Goal: Book appointment/travel/reservation

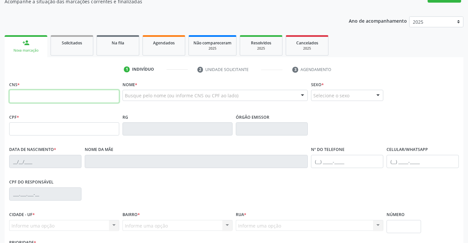
scroll to position [66, 0]
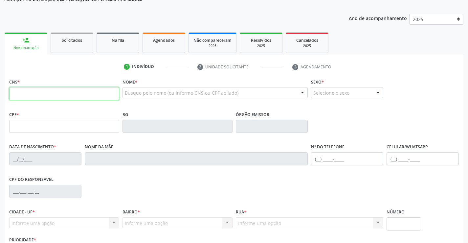
click at [46, 95] on input "text" at bounding box center [64, 93] width 110 height 13
type input "704 0028 3328 8260"
type input "0531647099"
type input "0[DATE]"
type input "S/N"
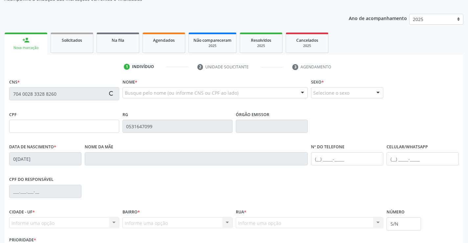
type input "567.741.415-87"
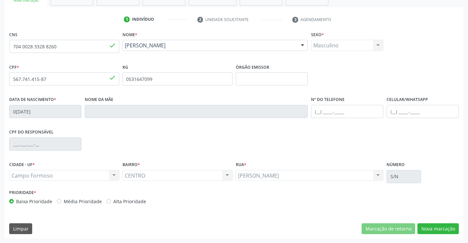
scroll to position [113, 0]
click at [441, 227] on button "Nova marcação" at bounding box center [438, 228] width 41 height 11
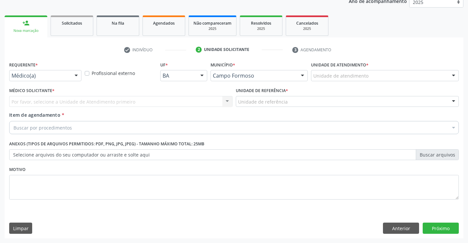
scroll to position [83, 0]
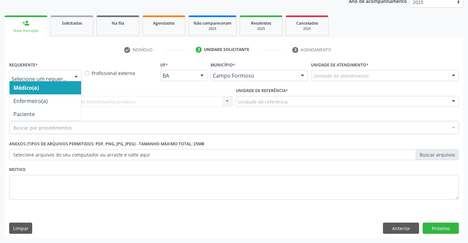
click at [75, 76] on div at bounding box center [76, 75] width 10 height 11
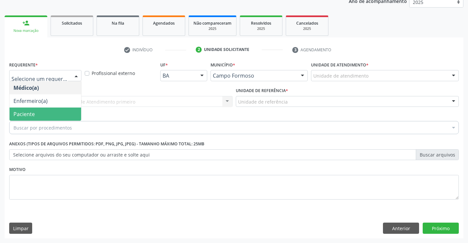
click at [50, 113] on span "Paciente" at bounding box center [46, 113] width 72 height 13
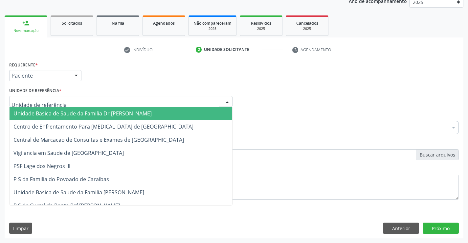
click at [65, 104] on div at bounding box center [120, 101] width 223 height 11
click at [67, 114] on span "Unidade Basica de Saude da Familia Dr [PERSON_NAME]" at bounding box center [82, 113] width 138 height 7
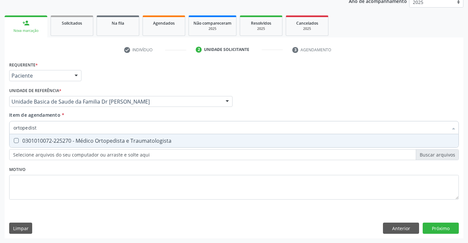
type input "ortopedista"
click at [99, 139] on div "0301010072-225270 - Médico Ortopedista e Traumatologista" at bounding box center [233, 140] width 441 height 5
checkbox Traumatologista "true"
click at [226, 170] on div "Requerente * Paciente Médico(a) Enfermeiro(a) Paciente Nenhum resultado encontr…" at bounding box center [234, 134] width 450 height 149
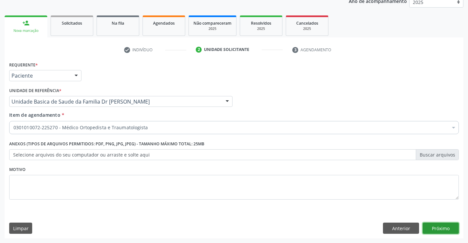
click at [441, 225] on button "Próximo" at bounding box center [441, 227] width 36 height 11
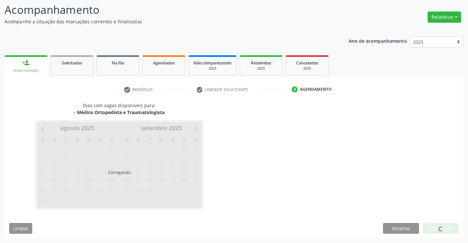
scroll to position [43, 0]
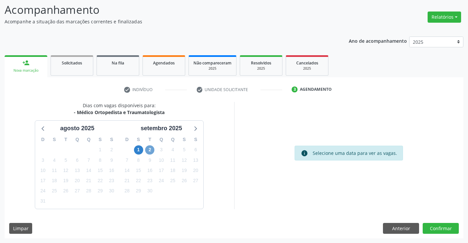
click at [150, 149] on span "2" at bounding box center [149, 149] width 9 height 9
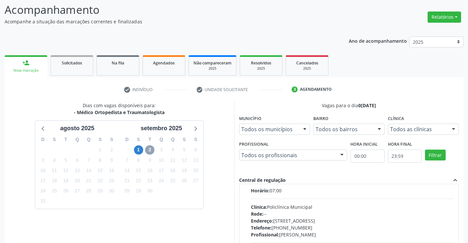
scroll to position [0, 0]
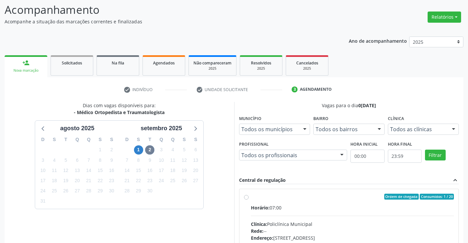
click at [251, 196] on label "Ordem de chegada Consumidos: 1 / 20 Horário: 07:00 Clínica: Policlínica Municip…" at bounding box center [352, 243] width 203 height 101
click at [247, 196] on input "Ordem de chegada Consumidos: 1 / 20 Horário: 07:00 Clínica: Policlínica Municip…" at bounding box center [246, 196] width 5 height 6
radio input "true"
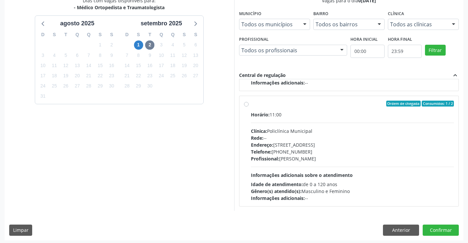
scroll to position [150, 0]
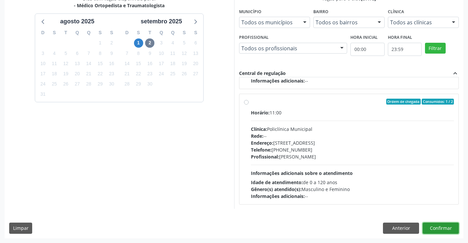
click at [433, 227] on button "Confirmar" at bounding box center [441, 227] width 36 height 11
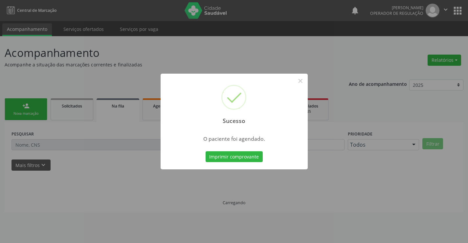
scroll to position [0, 0]
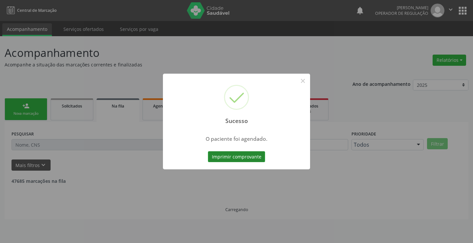
click at [252, 154] on button "Imprimir comprovante" at bounding box center [236, 156] width 57 height 11
